Goal: Information Seeking & Learning: Learn about a topic

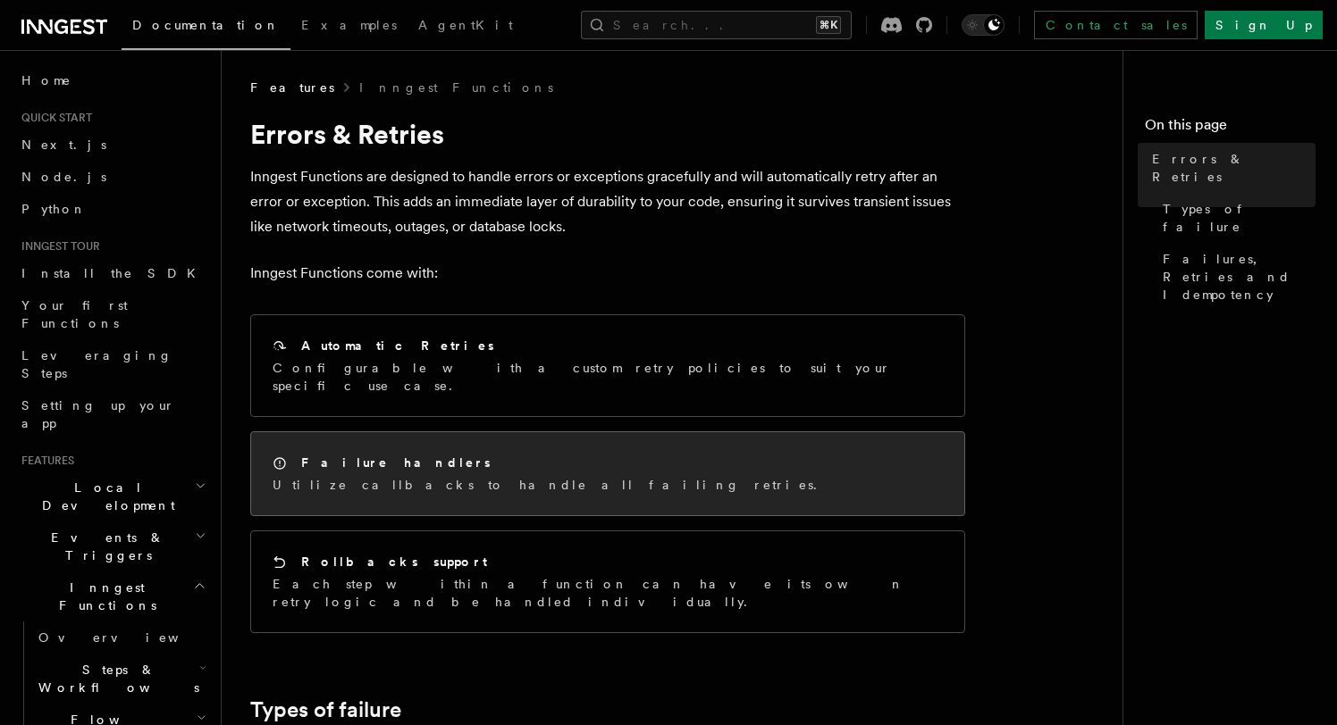
click at [370, 456] on div "Failure handlers Utilize callbacks to handle all failing retries." at bounding box center [549, 474] width 555 height 40
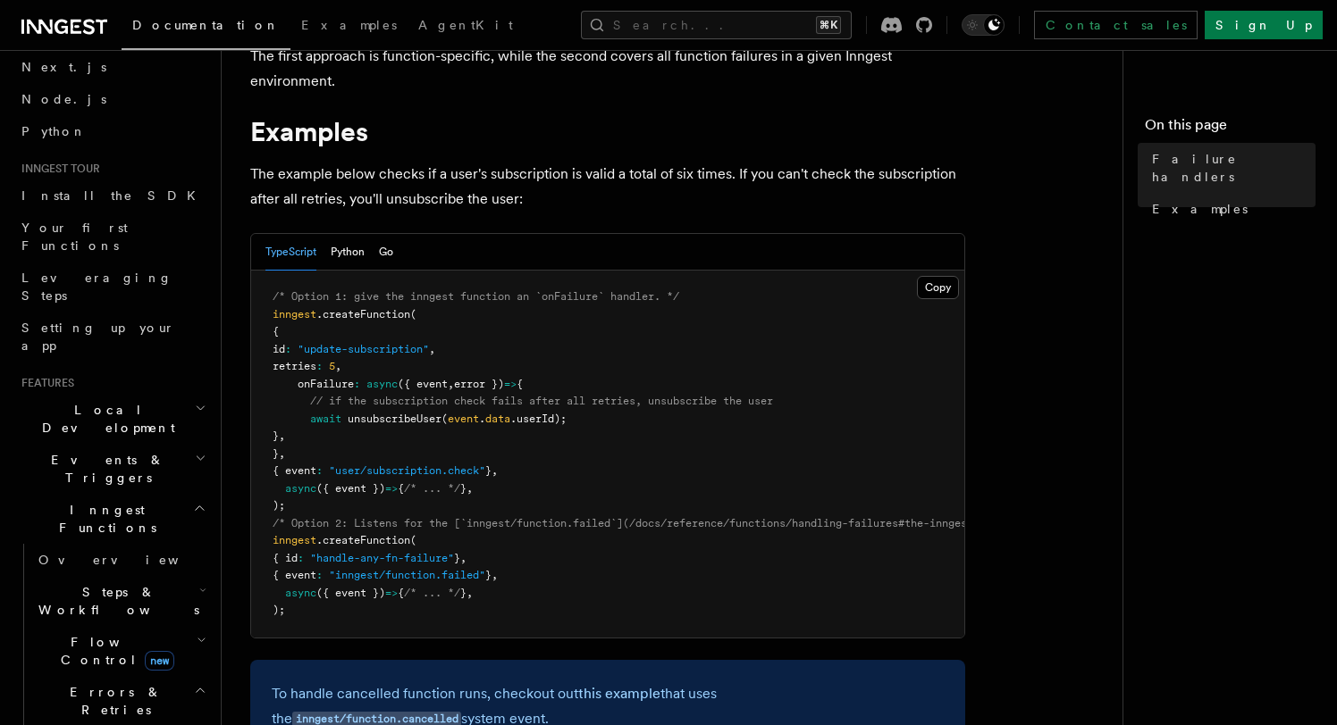
scroll to position [160, 0]
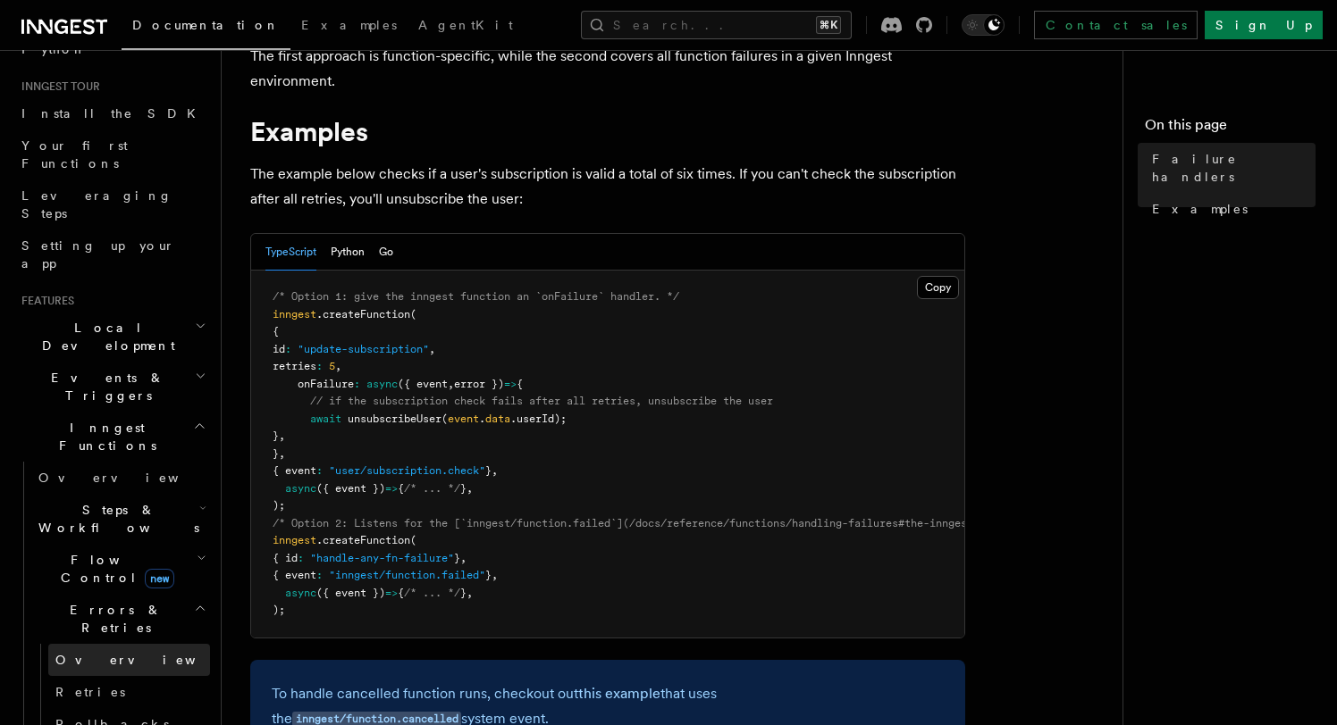
click at [85, 644] on link "Overview" at bounding box center [129, 660] width 162 height 32
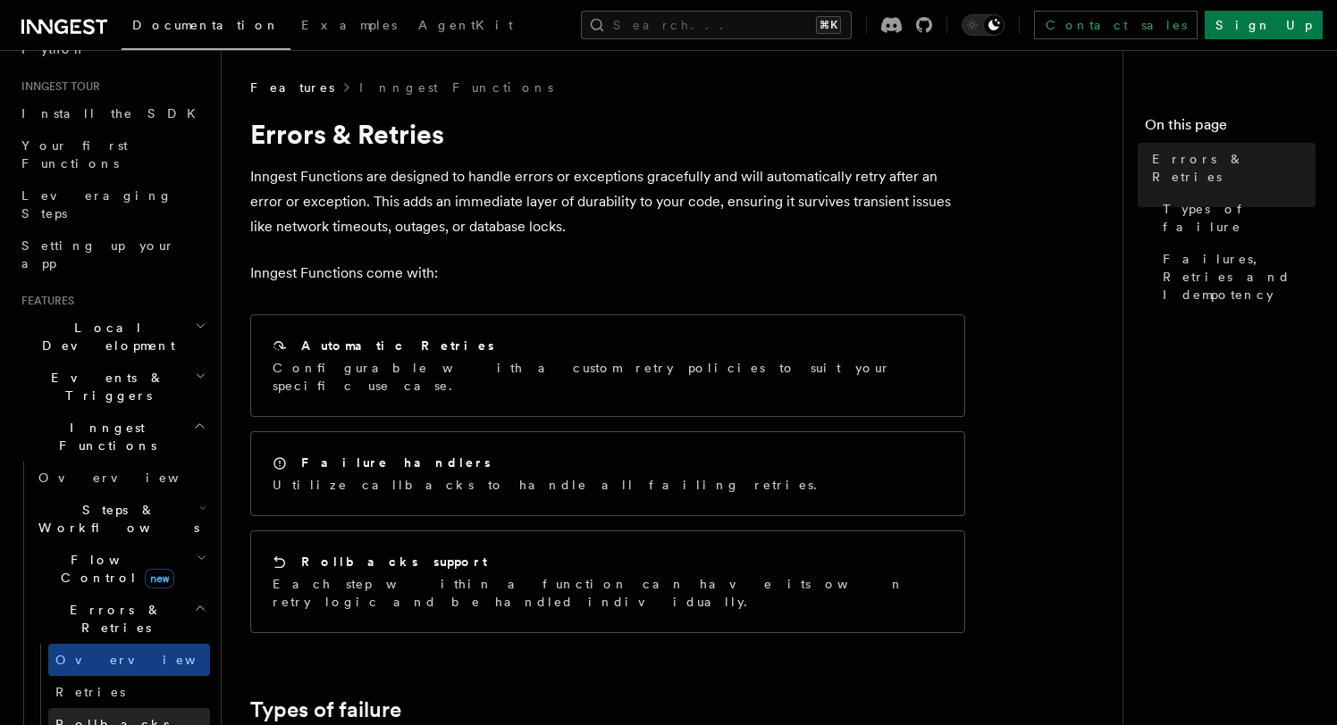
click at [95, 717] on span "Rollbacks" at bounding box center [111, 724] width 113 height 14
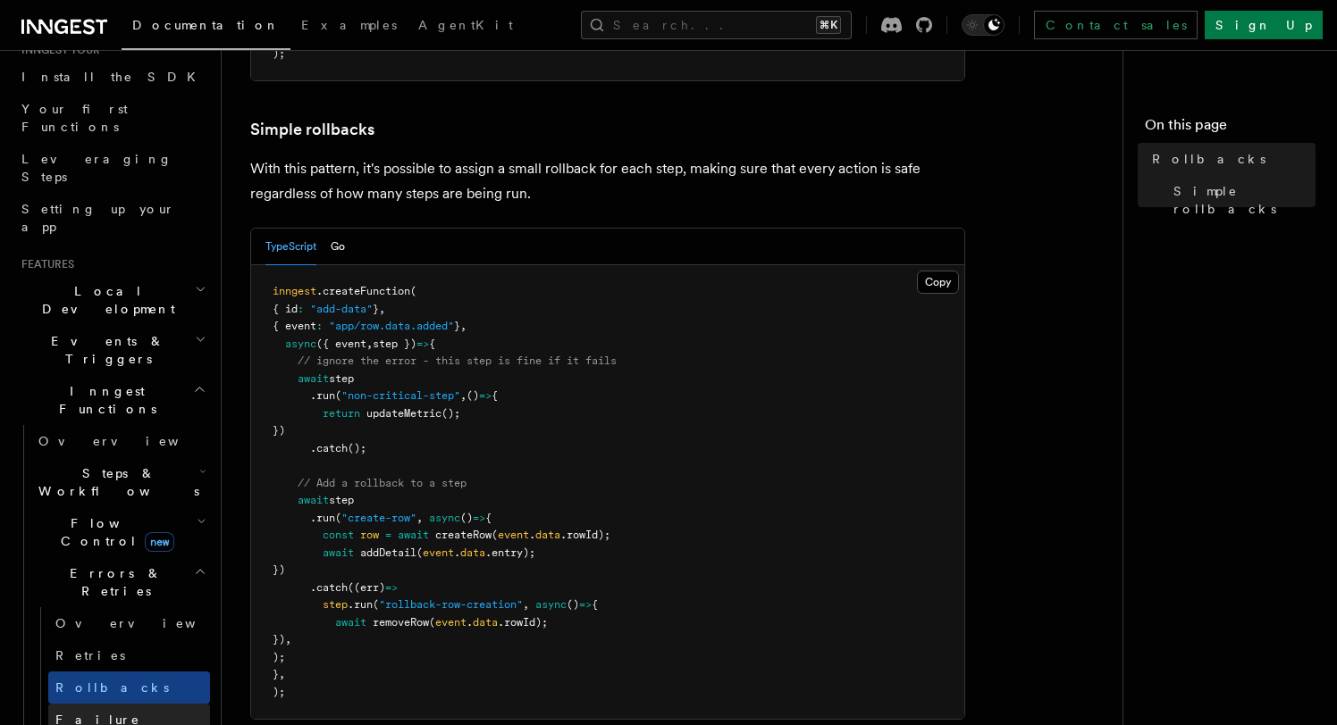
scroll to position [200, 0]
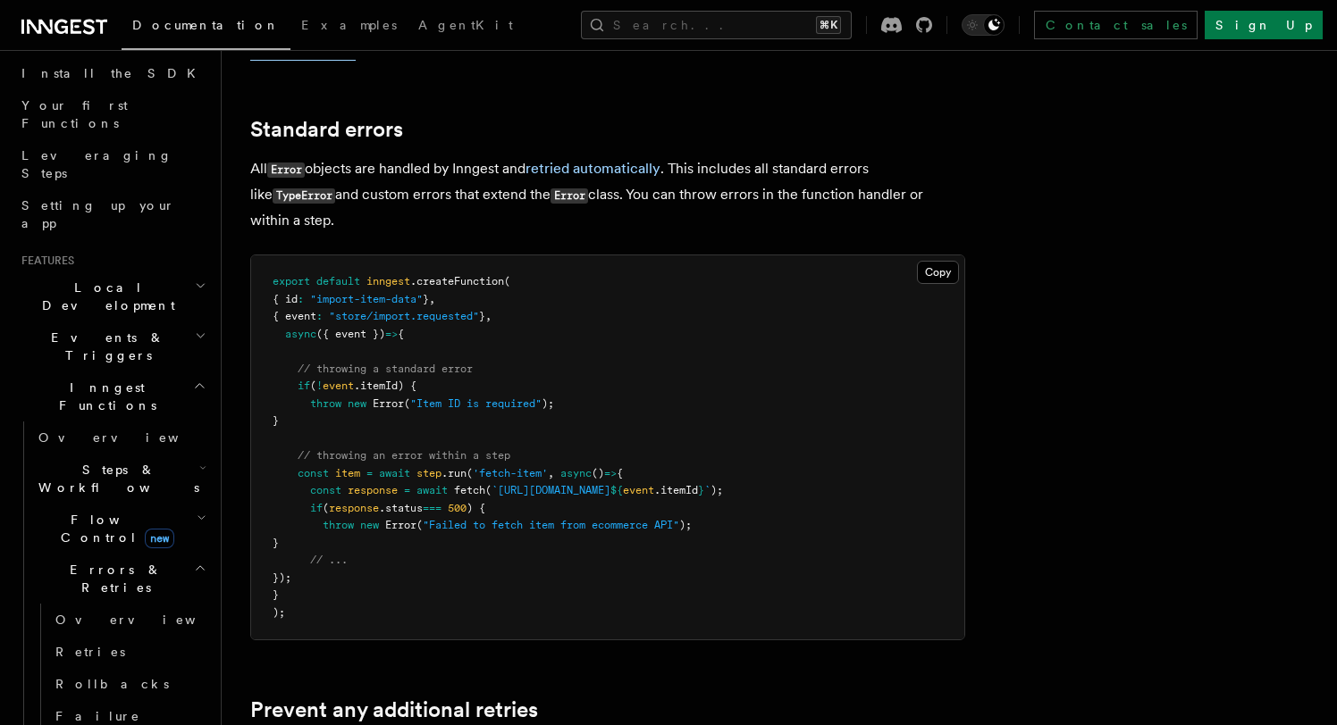
scroll to position [220, 0]
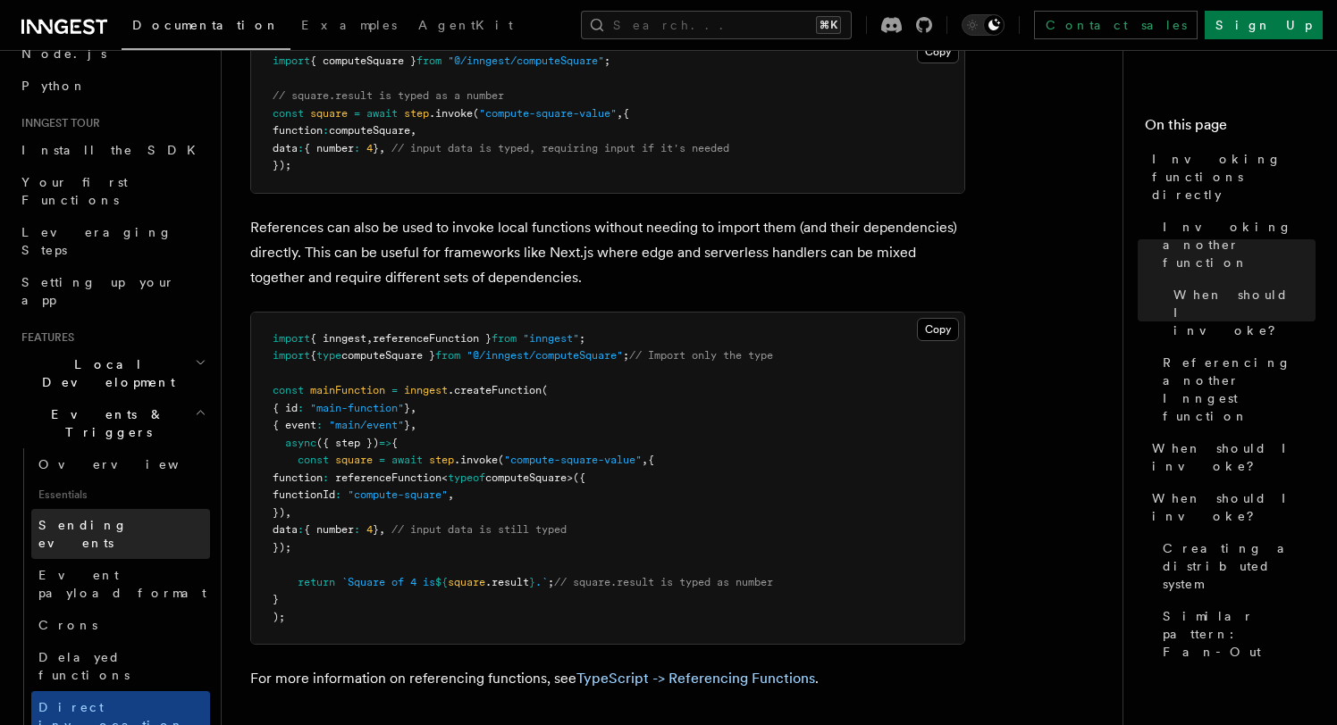
scroll to position [139, 0]
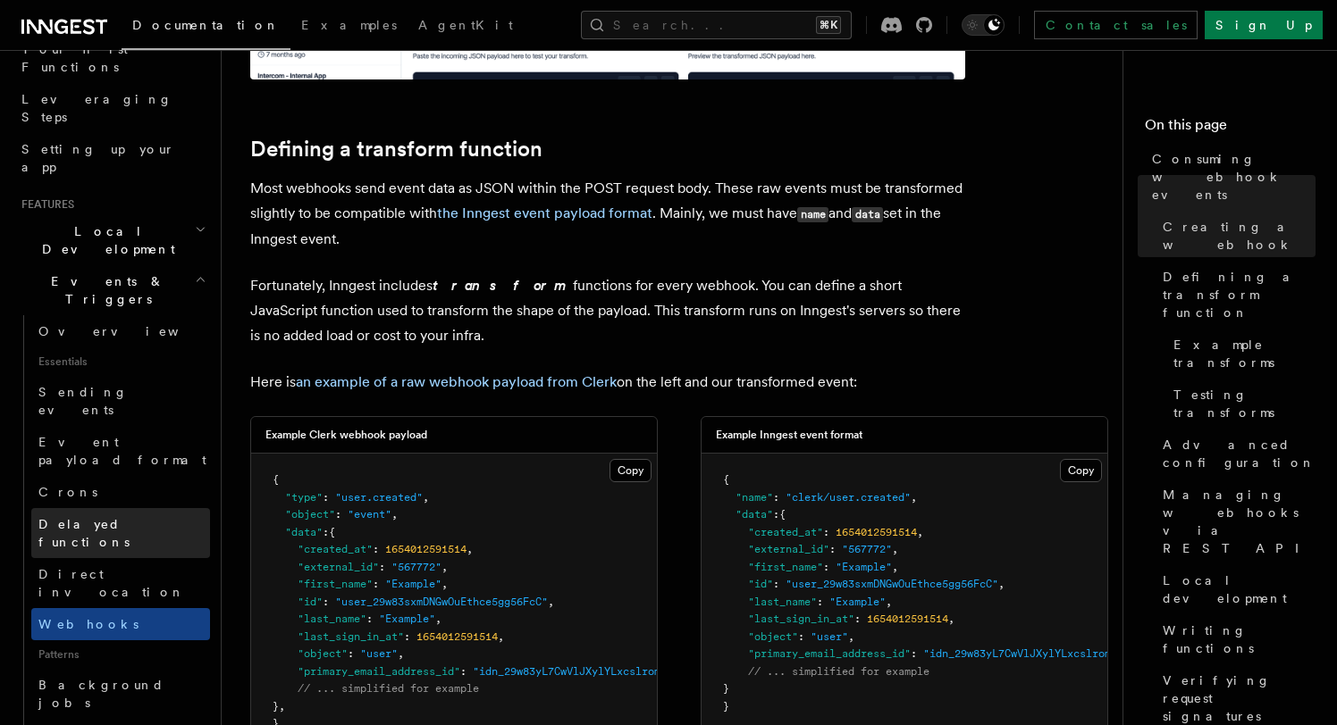
scroll to position [258, 0]
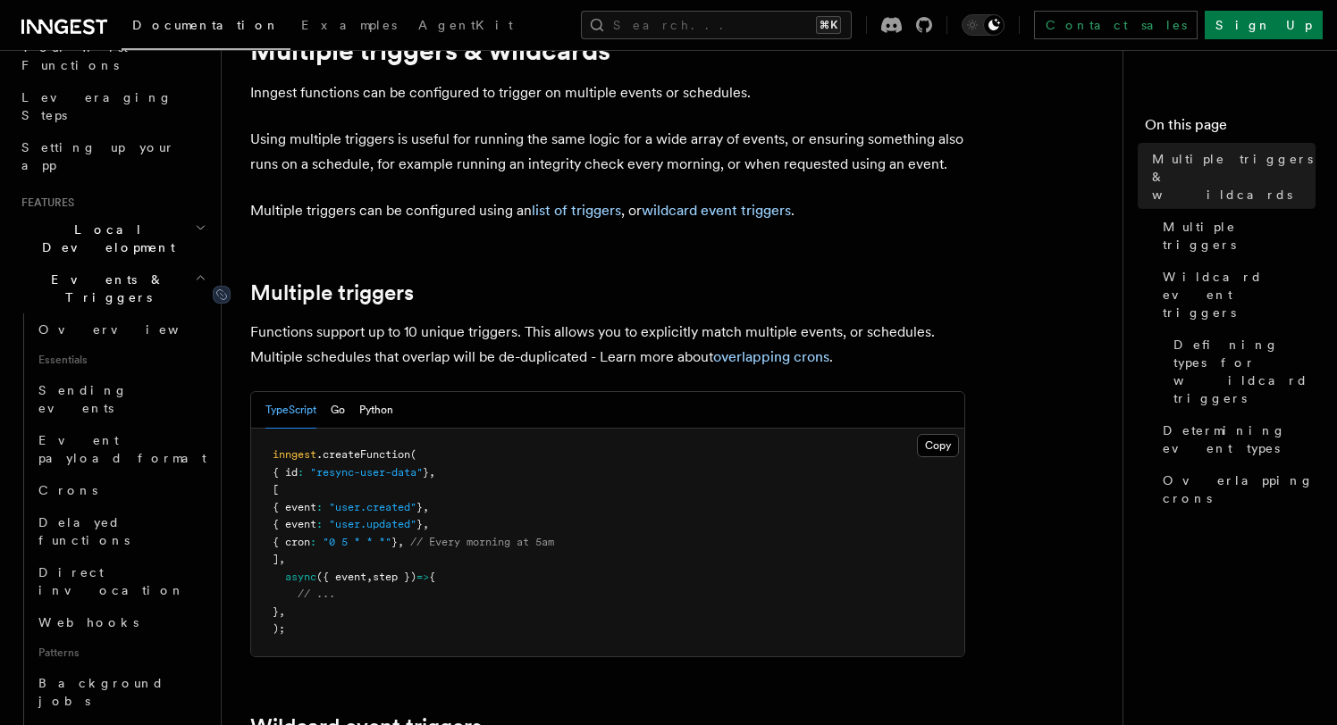
scroll to position [100, 0]
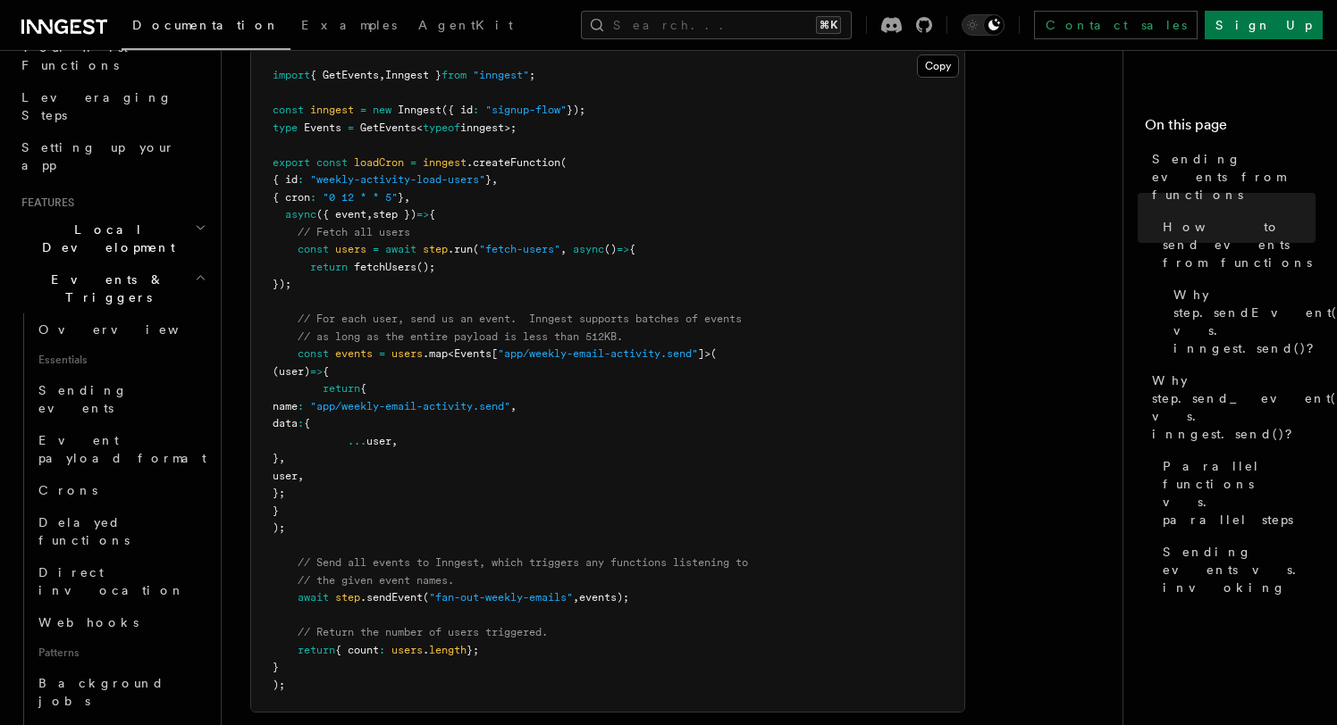
scroll to position [768, 0]
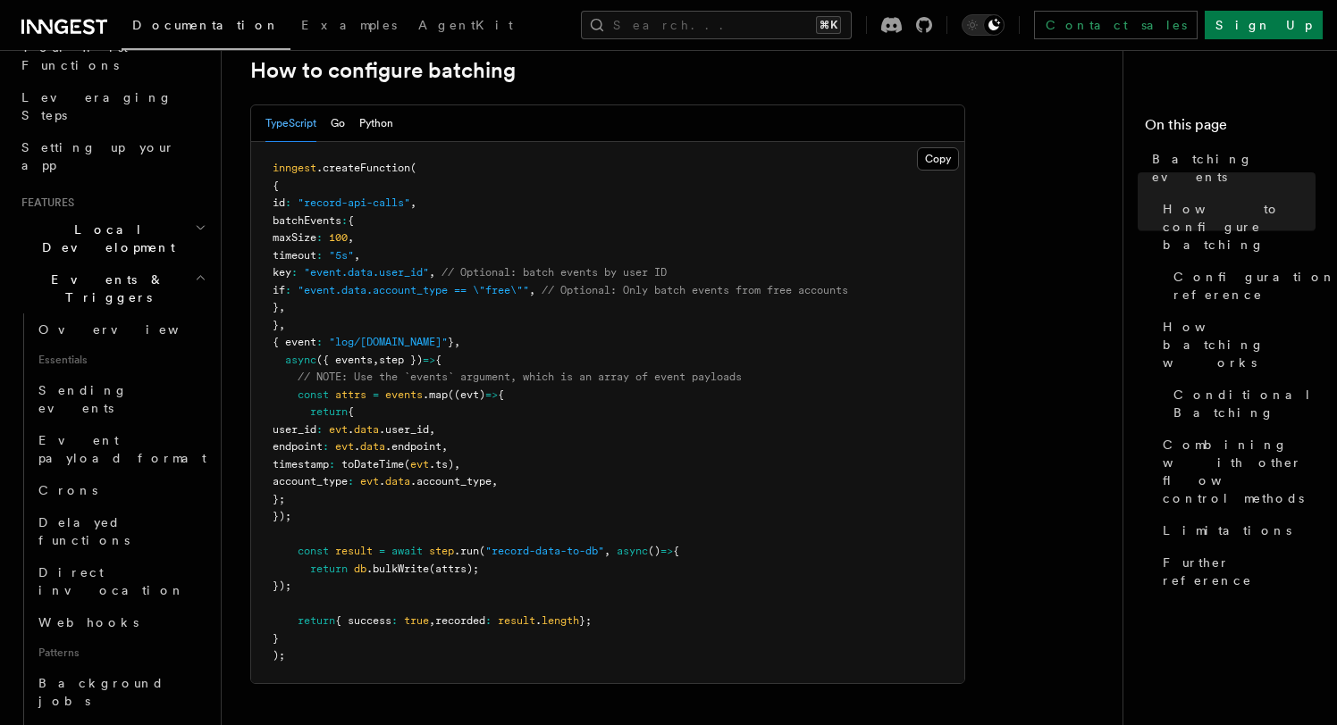
scroll to position [350, 0]
